Goal: Task Accomplishment & Management: Manage account settings

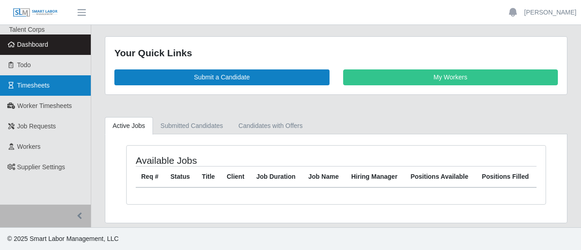
click at [45, 89] on link "Timesheets" at bounding box center [45, 85] width 91 height 20
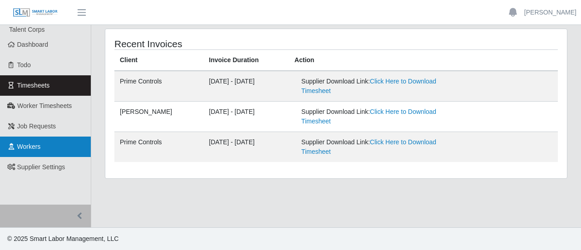
click at [38, 144] on span "Workers" at bounding box center [29, 146] width 24 height 7
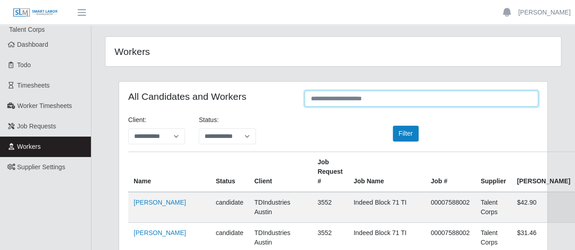
click at [329, 99] on input "text" at bounding box center [420, 99] width 233 height 16
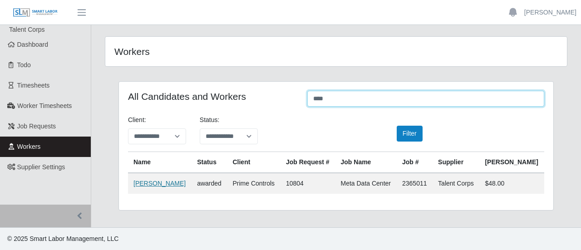
type input "****"
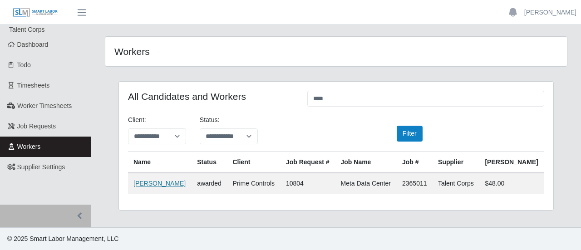
click at [154, 184] on link "[PERSON_NAME]" at bounding box center [160, 183] width 52 height 7
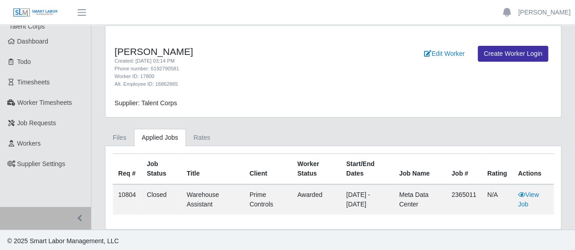
scroll to position [4, 0]
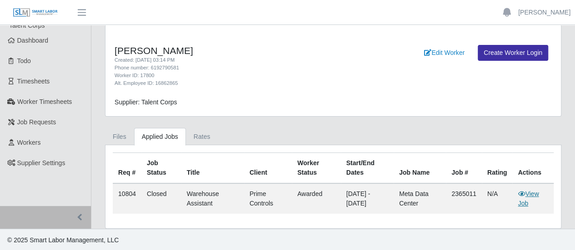
click at [536, 192] on link "View Job" at bounding box center [527, 198] width 21 height 17
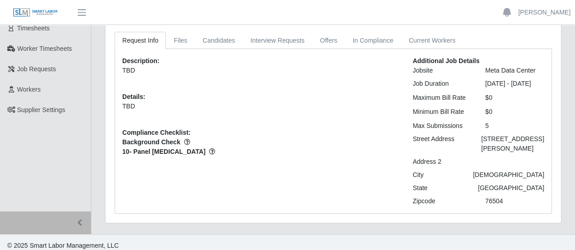
scroll to position [63, 0]
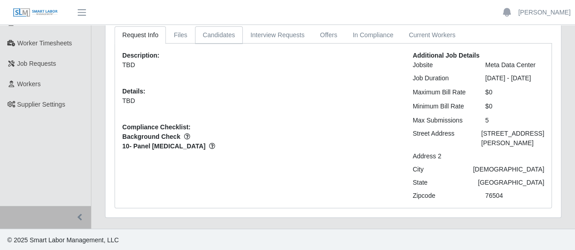
click at [214, 31] on link "Candidates" at bounding box center [219, 35] width 48 height 18
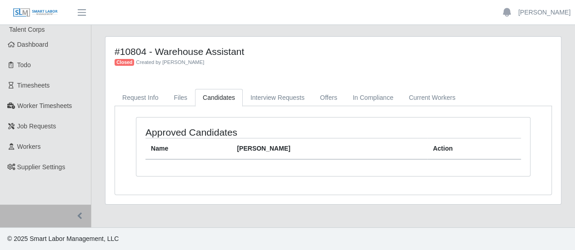
scroll to position [0, 0]
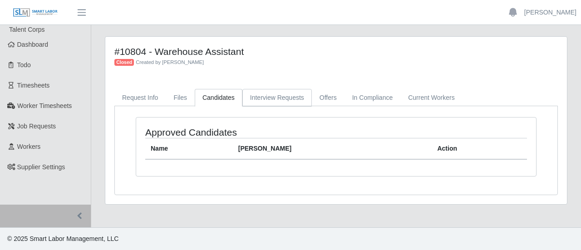
click at [272, 91] on link "Interview Requests" at bounding box center [277, 98] width 69 height 18
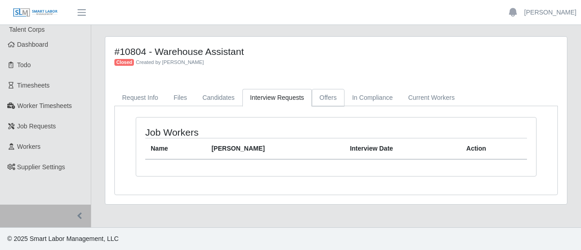
click at [330, 92] on link "Offers" at bounding box center [328, 98] width 33 height 18
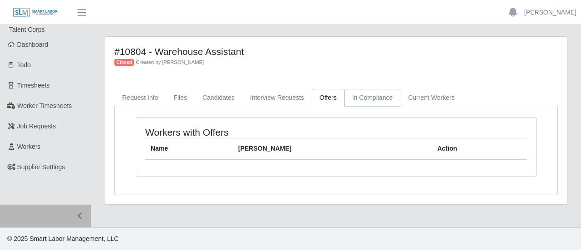
click at [351, 98] on link "In Compliance" at bounding box center [373, 98] width 56 height 18
click at [414, 100] on link "Current Workers" at bounding box center [432, 98] width 62 height 18
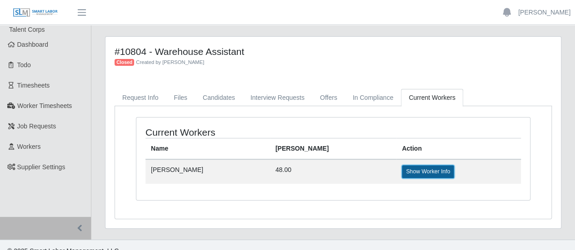
click at [402, 173] on link "Show Worker Info" at bounding box center [428, 171] width 52 height 13
